Goal: Navigation & Orientation: Find specific page/section

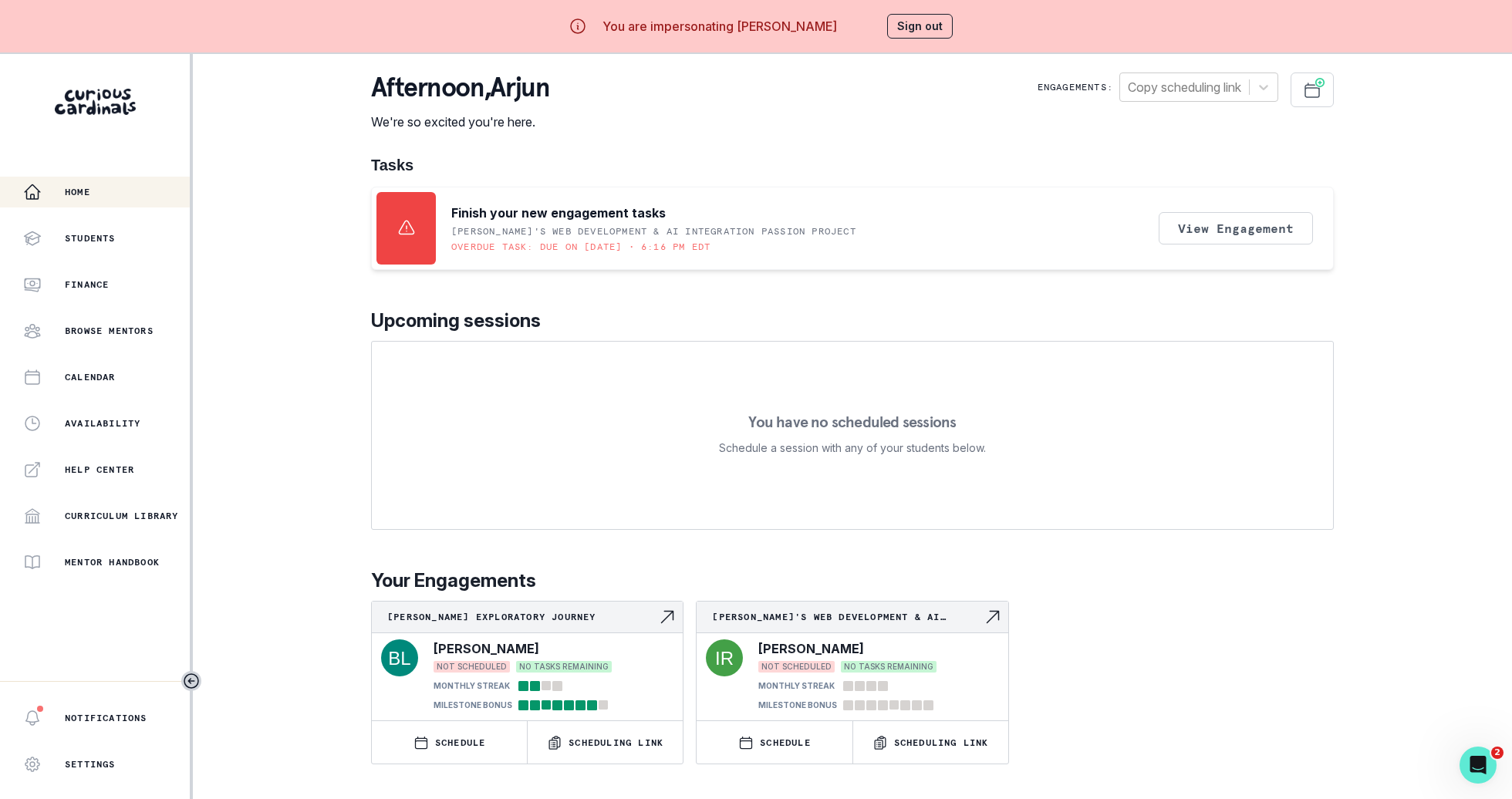
click at [1335, 92] on main "afternoon , [PERSON_NAME] We're so excited you're here. Engagements: Copy sched…" at bounding box center [852, 454] width 987 height 799
click at [1313, 87] on icon "Schedule Sessions" at bounding box center [1311, 90] width 14 height 14
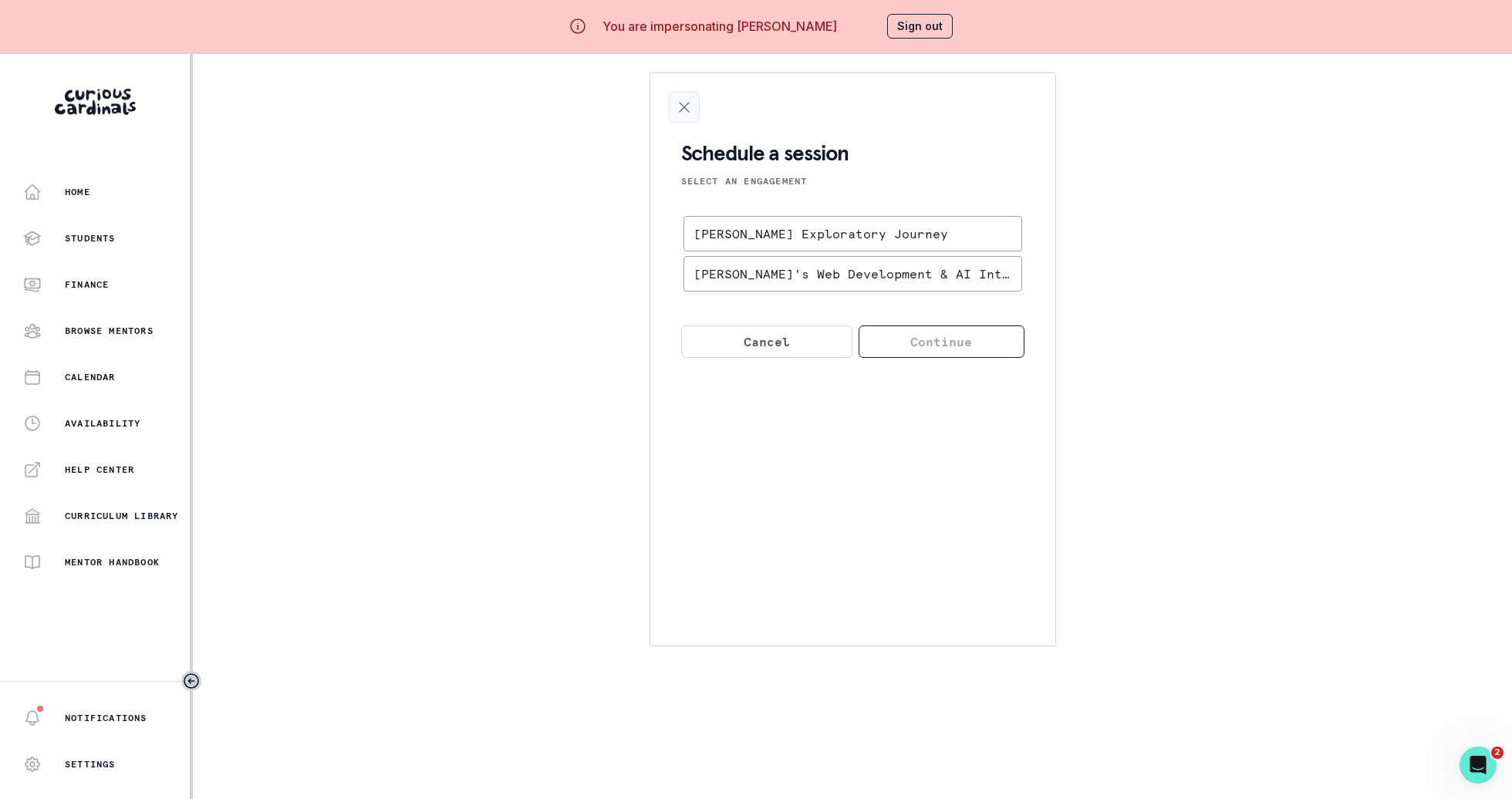
click at [676, 114] on icon "Close Scheduling" at bounding box center [685, 107] width 19 height 19
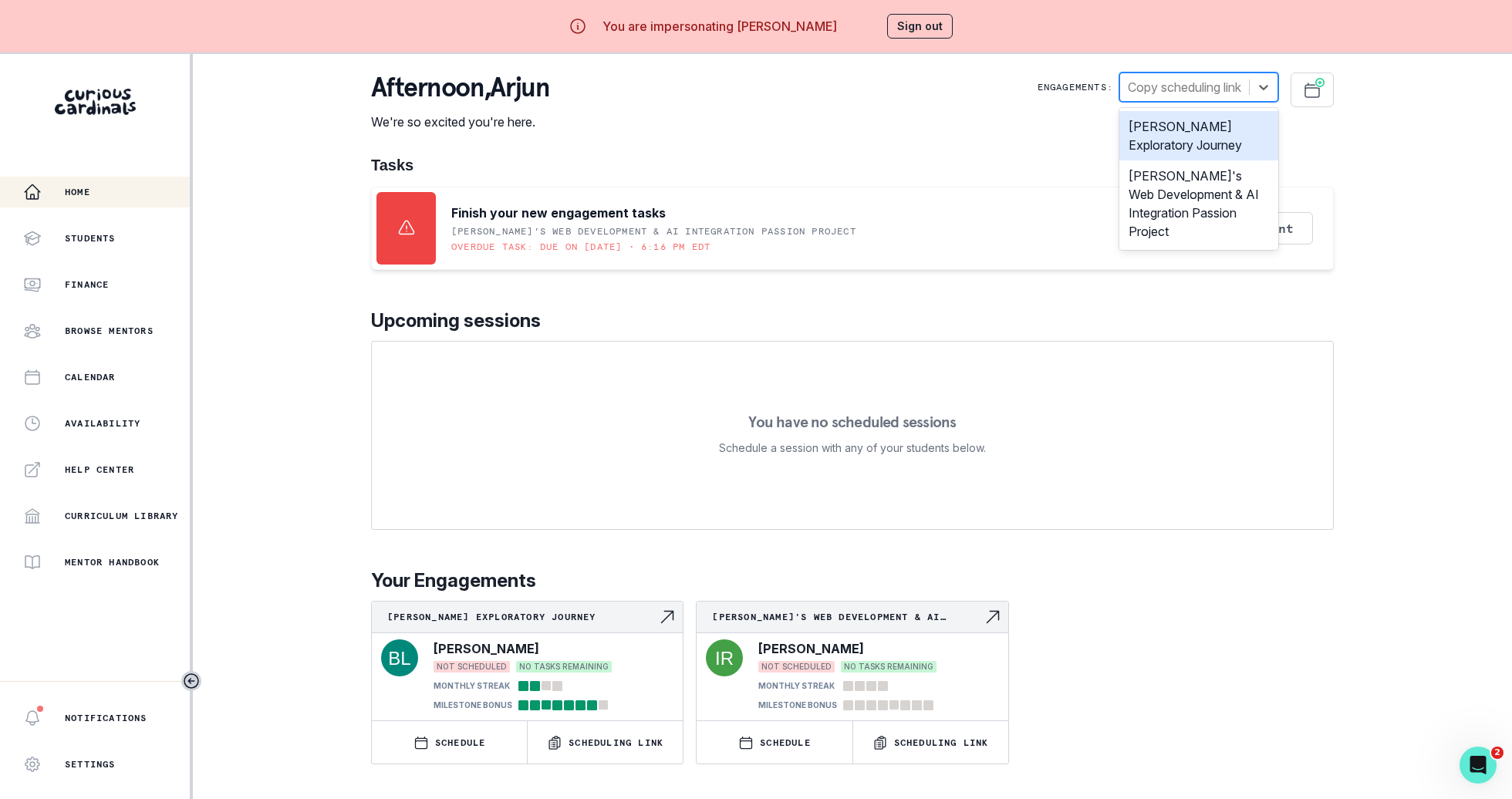
click at [1237, 101] on div "Copy scheduling link" at bounding box center [1198, 87] width 159 height 29
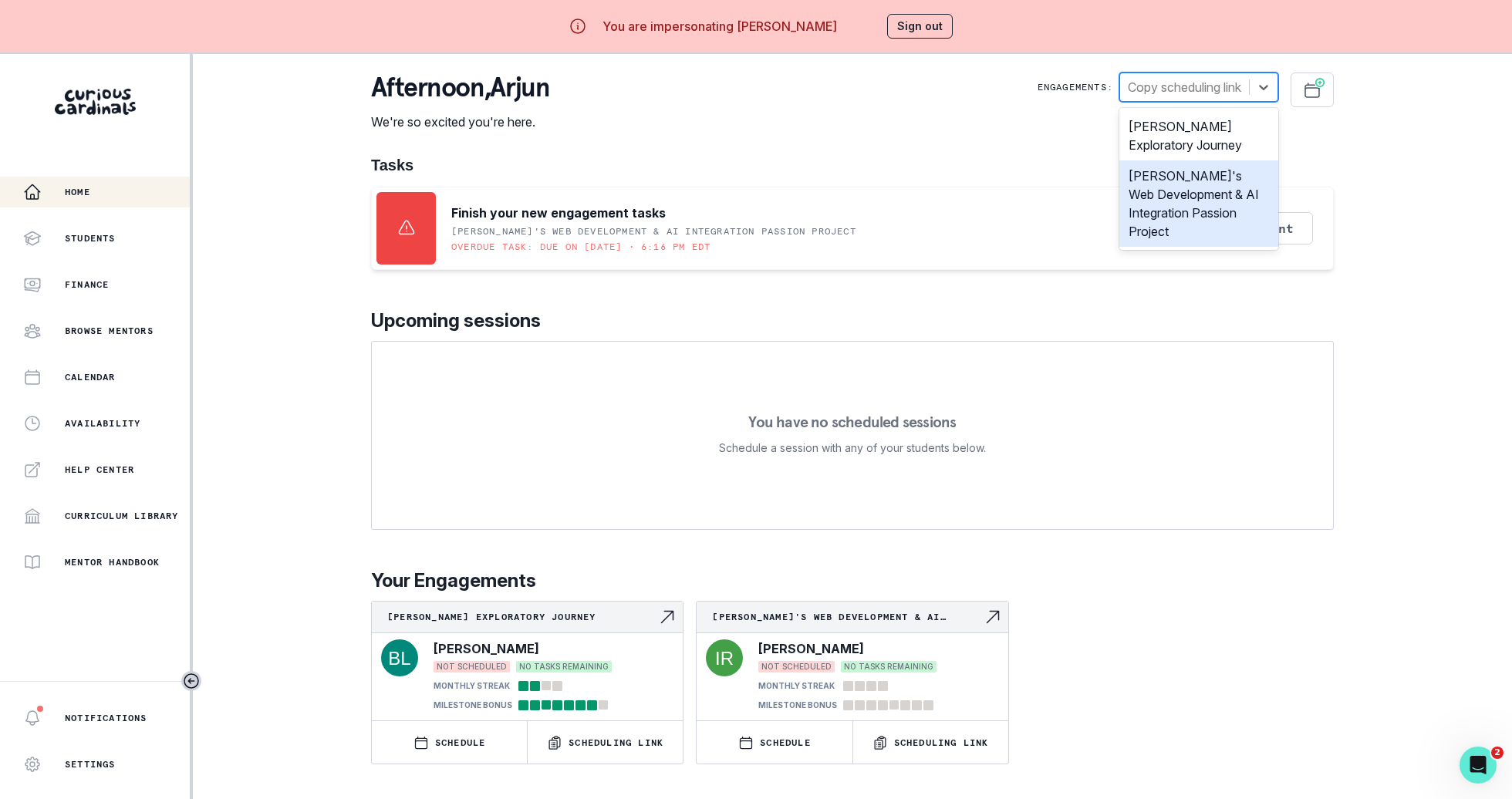
click at [1197, 203] on div "[PERSON_NAME]'s Web Development & AI Integration Passion Project" at bounding box center [1198, 203] width 159 height 86
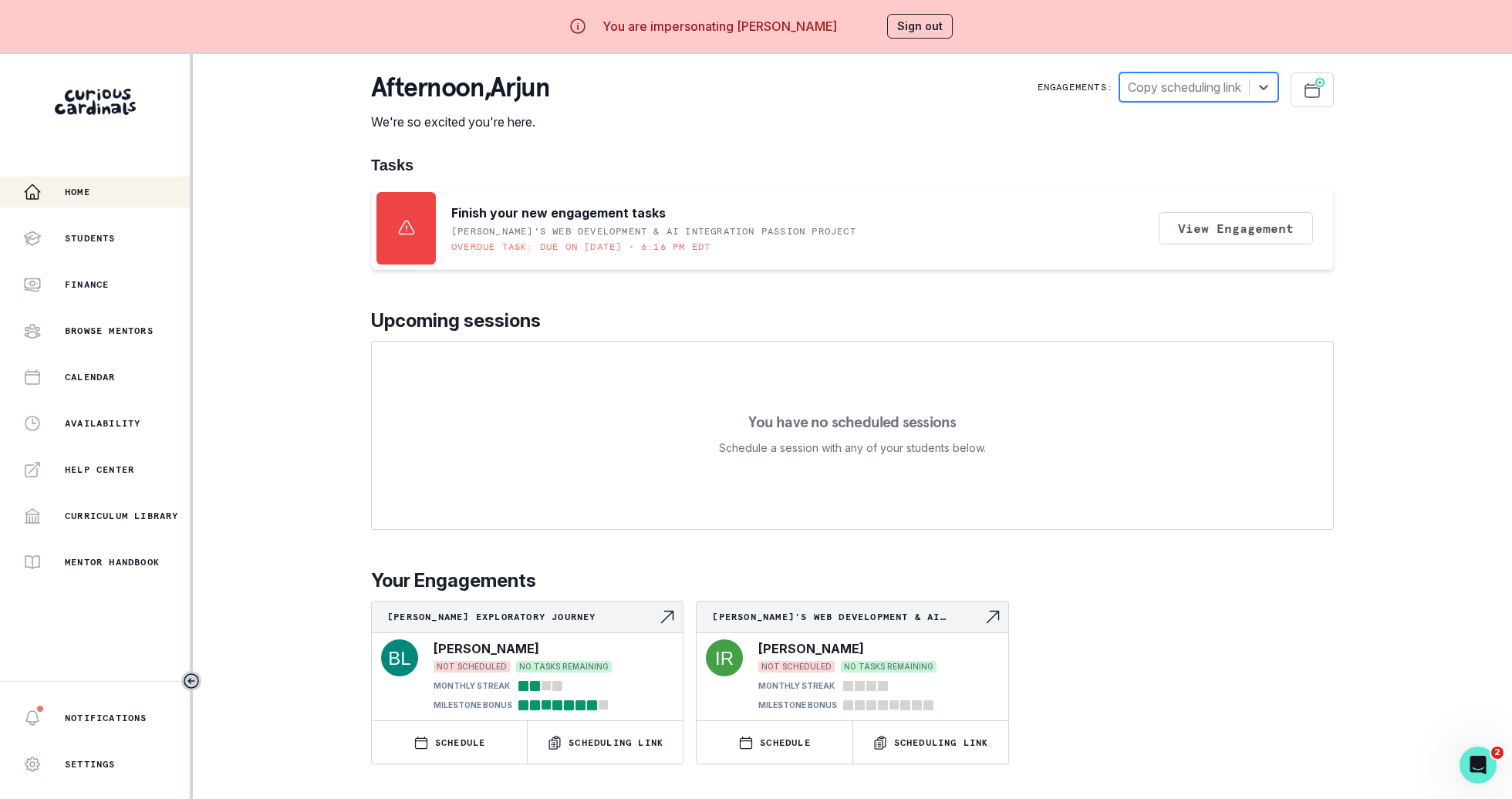
click at [915, 33] on button "Sign out" at bounding box center [920, 26] width 65 height 24
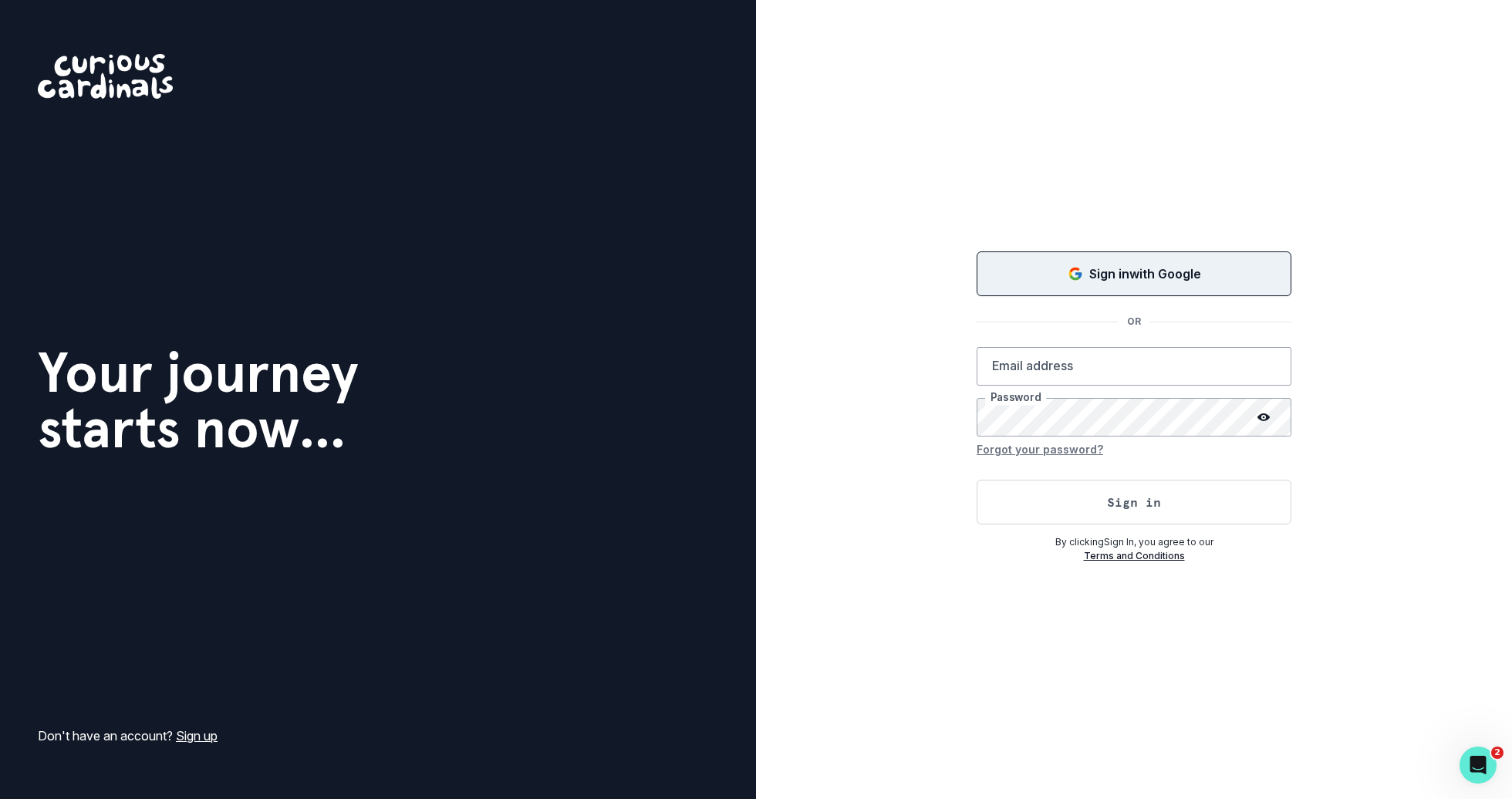
click at [1121, 281] on p "Sign in with Google" at bounding box center [1145, 273] width 112 height 19
